Goal: Register for event/course

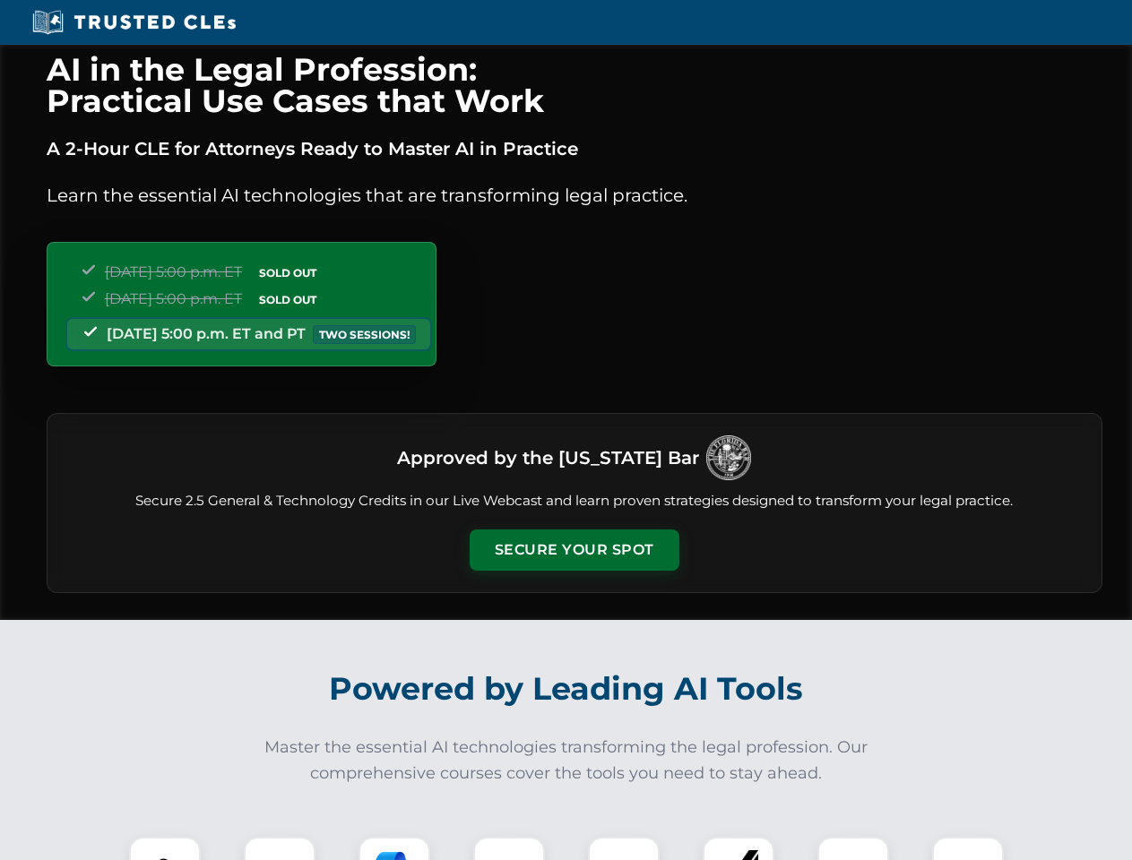
click at [573, 550] on button "Secure Your Spot" at bounding box center [574, 550] width 210 height 41
click at [165, 848] on img at bounding box center [165, 873] width 52 height 52
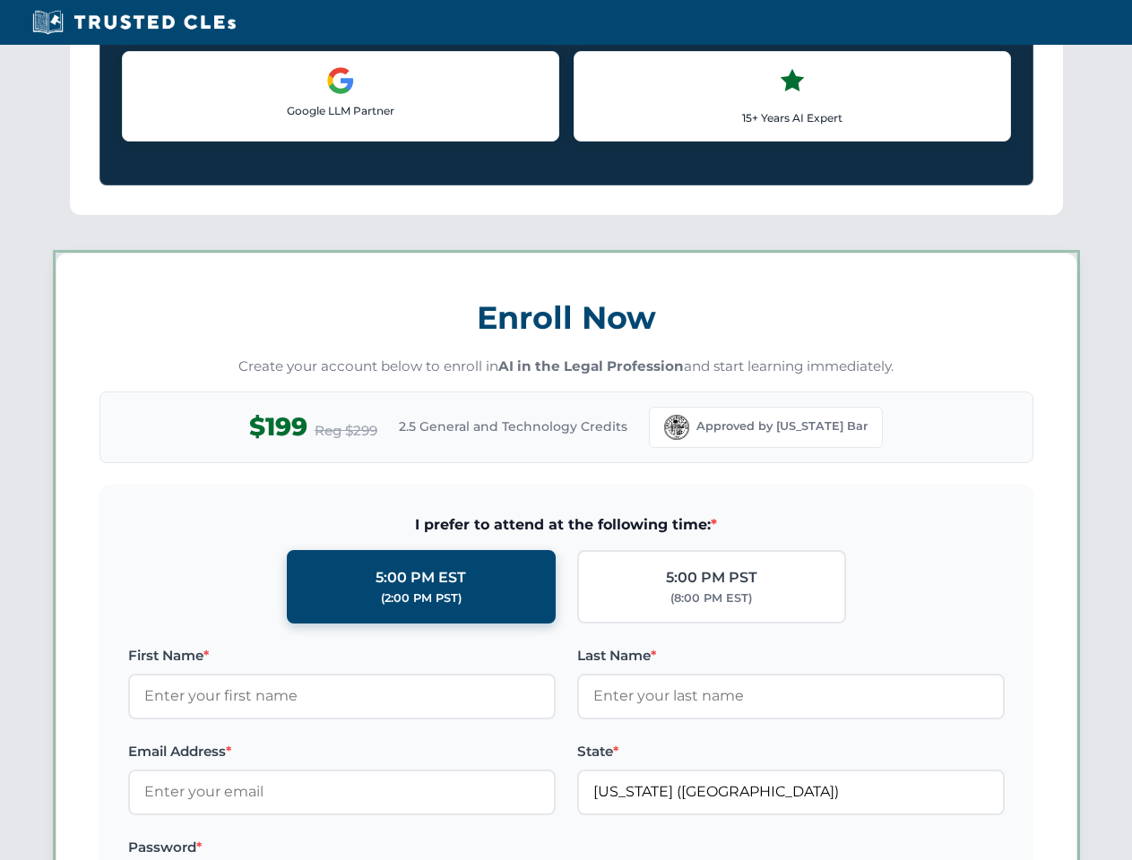
click at [394, 848] on label "Password *" at bounding box center [341, 848] width 427 height 22
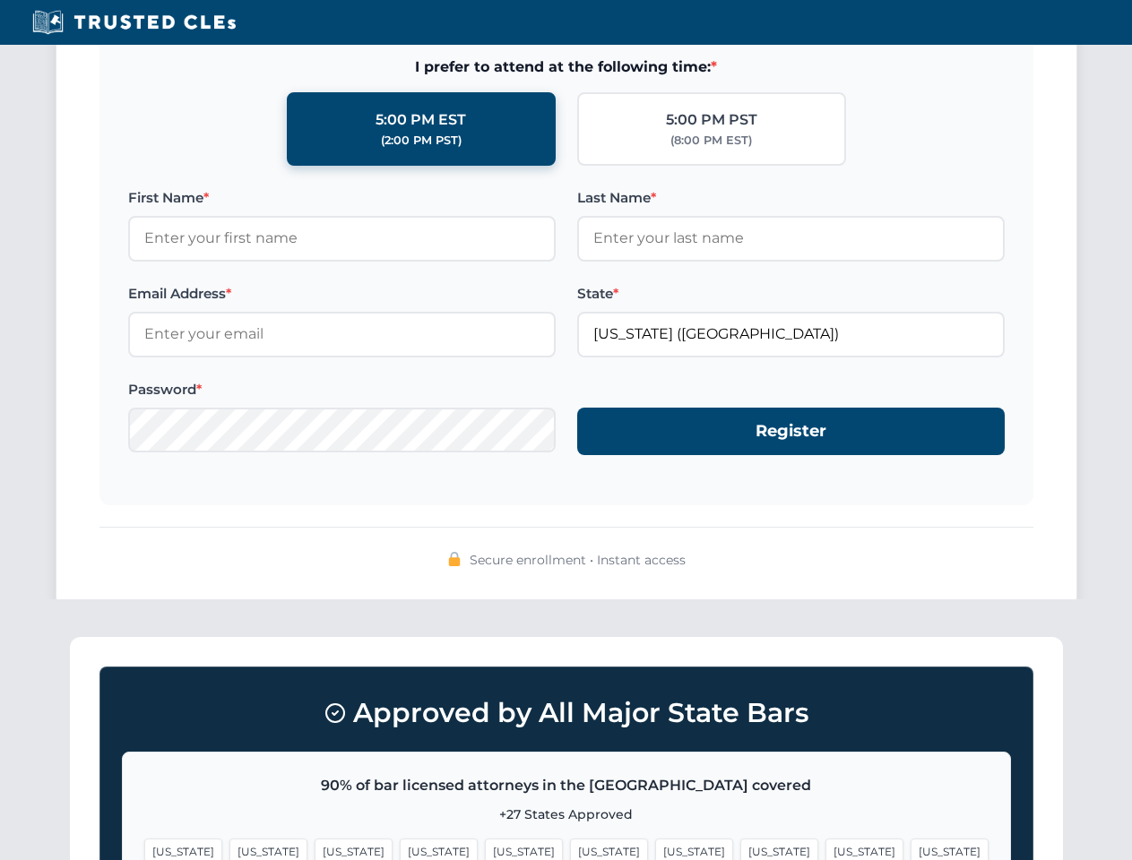
click at [825, 848] on span "[US_STATE]" at bounding box center [864, 852] width 78 height 26
